Goal: Information Seeking & Learning: Learn about a topic

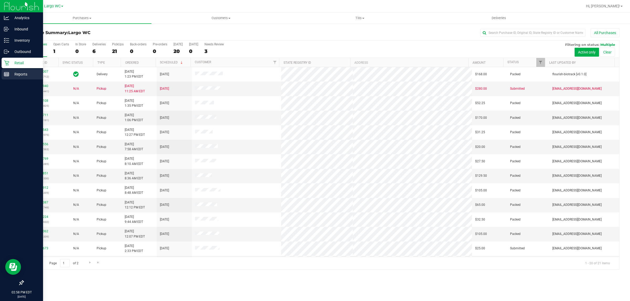
click at [17, 72] on p "Reports" at bounding box center [25, 74] width 32 height 6
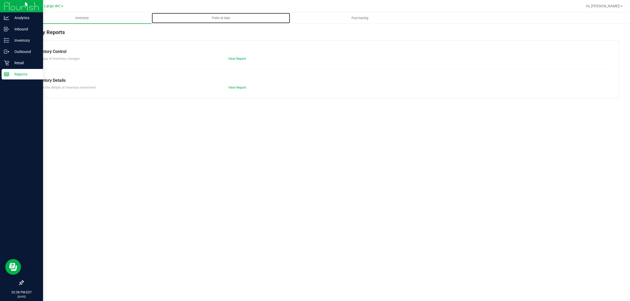
drag, startPoint x: 221, startPoint y: 20, endPoint x: 217, endPoint y: 24, distance: 6.1
click at [221, 19] on span "Point of Sale" at bounding box center [221, 18] width 33 height 5
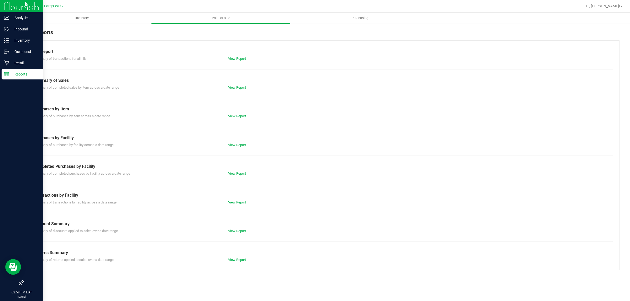
drag, startPoint x: 239, startPoint y: 178, endPoint x: 239, endPoint y: 168, distance: 9.5
click at [239, 177] on div "Till Report Summary of transactions for all tills View Report Summary of Sales …" at bounding box center [321, 155] width 597 height 230
drag, startPoint x: 239, startPoint y: 168, endPoint x: 238, endPoint y: 176, distance: 7.7
click at [239, 169] on div "Completed Purchases by Facility" at bounding box center [321, 167] width 575 height 6
click at [238, 176] on link "View Report" at bounding box center [237, 174] width 18 height 4
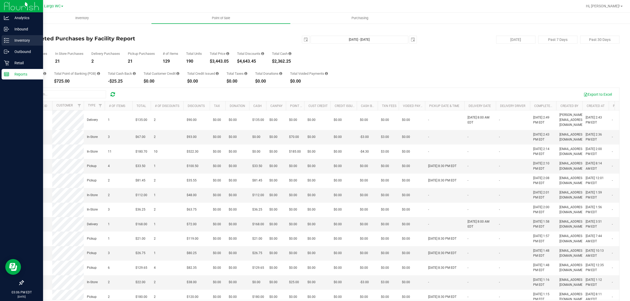
click at [5, 45] on div "Inventory" at bounding box center [22, 40] width 41 height 11
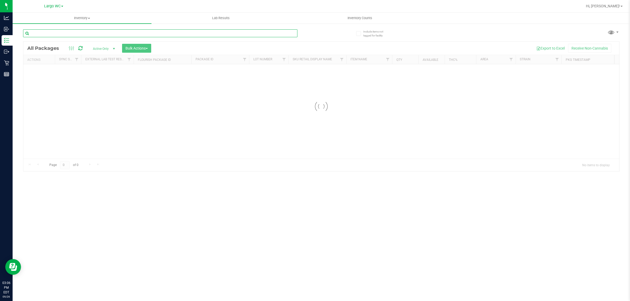
click at [111, 33] on input "text" at bounding box center [160, 33] width 274 height 8
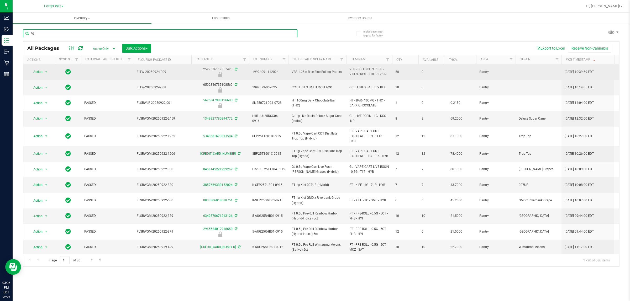
type input "f"
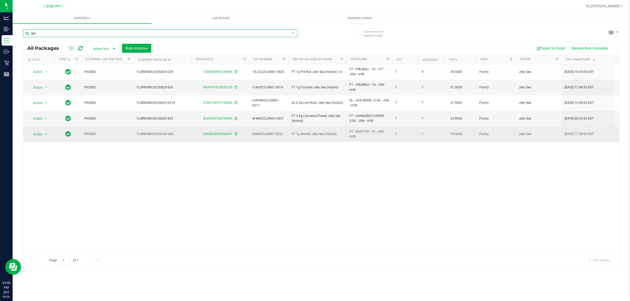
type input "jgn"
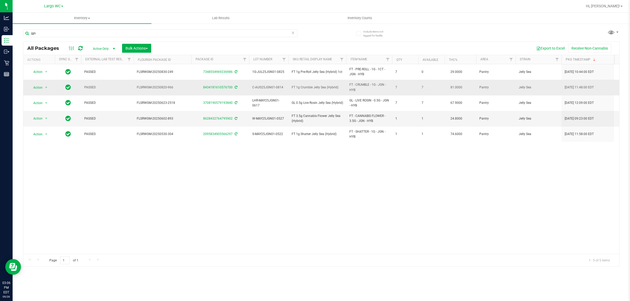
drag, startPoint x: 330, startPoint y: 142, endPoint x: 301, endPoint y: 87, distance: 62.7
click at [322, 154] on div "Action Action Adjust qty Create package Edit attributes Global inventory Locate…" at bounding box center [321, 159] width 596 height 190
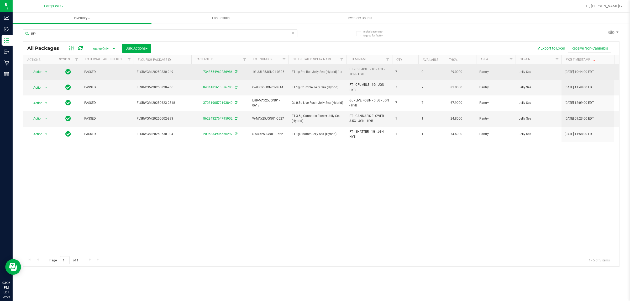
drag, startPoint x: 296, startPoint y: 76, endPoint x: 332, endPoint y: 79, distance: 36.1
click at [331, 76] on td "FT 1g Pre-Roll Jelly Sea (Hybrid) 1ct" at bounding box center [318, 71] width 58 height 15
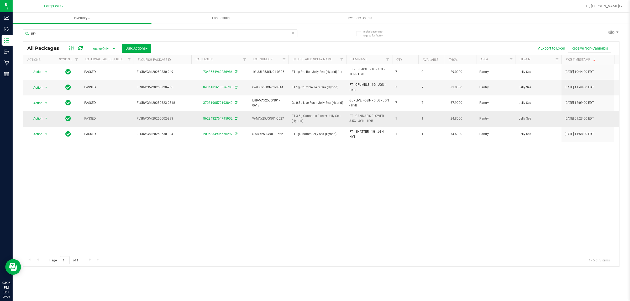
drag, startPoint x: 331, startPoint y: 104, endPoint x: 331, endPoint y: 114, distance: 10.2
click at [331, 105] on span "GL 0.5g Live Rosin Jelly Sea (Hybrid)" at bounding box center [317, 103] width 51 height 5
